Goal: Task Accomplishment & Management: Manage account settings

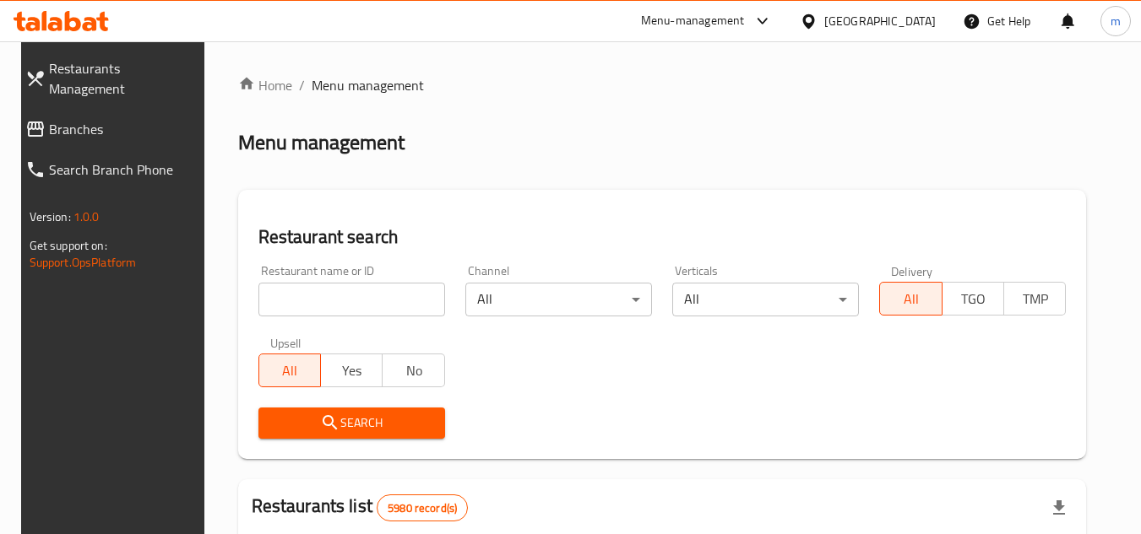
click at [80, 27] on icon at bounding box center [73, 21] width 16 height 20
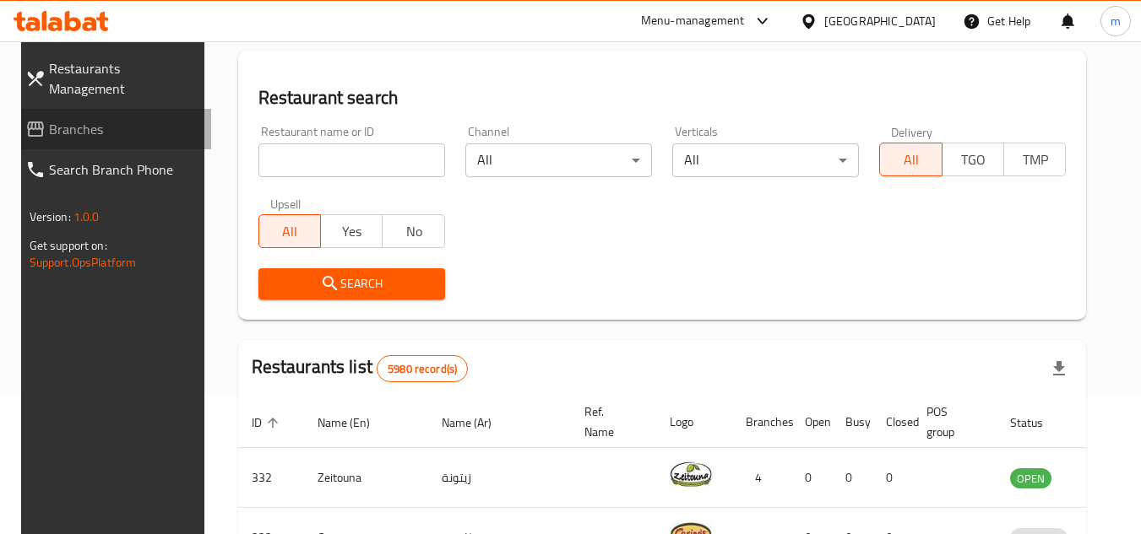
click at [50, 120] on span "Branches" at bounding box center [123, 129] width 149 height 20
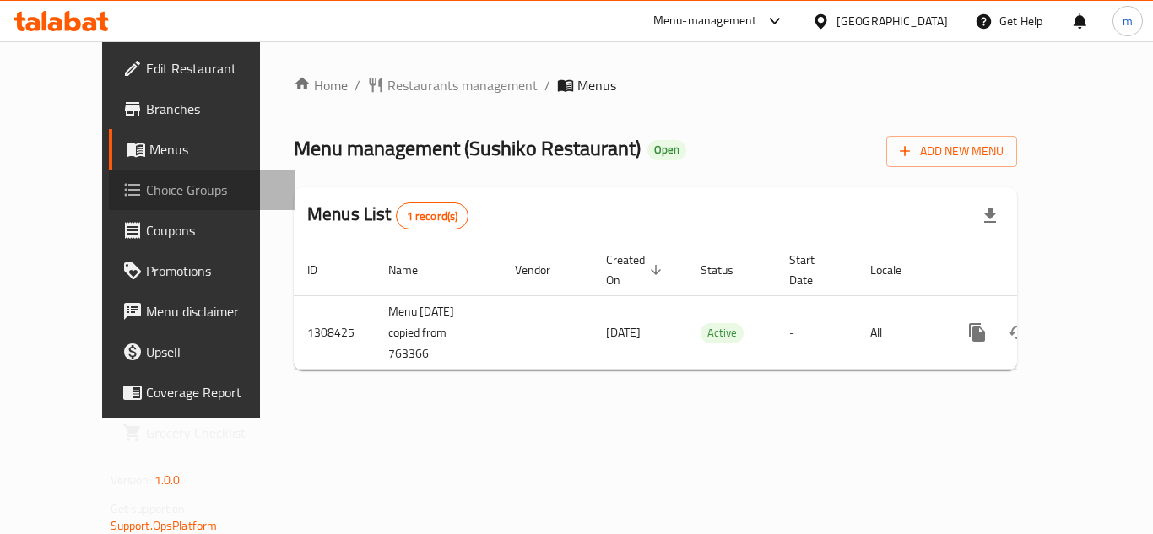
click at [146, 195] on span "Choice Groups" at bounding box center [213, 190] width 135 height 20
